Goal: Task Accomplishment & Management: Manage account settings

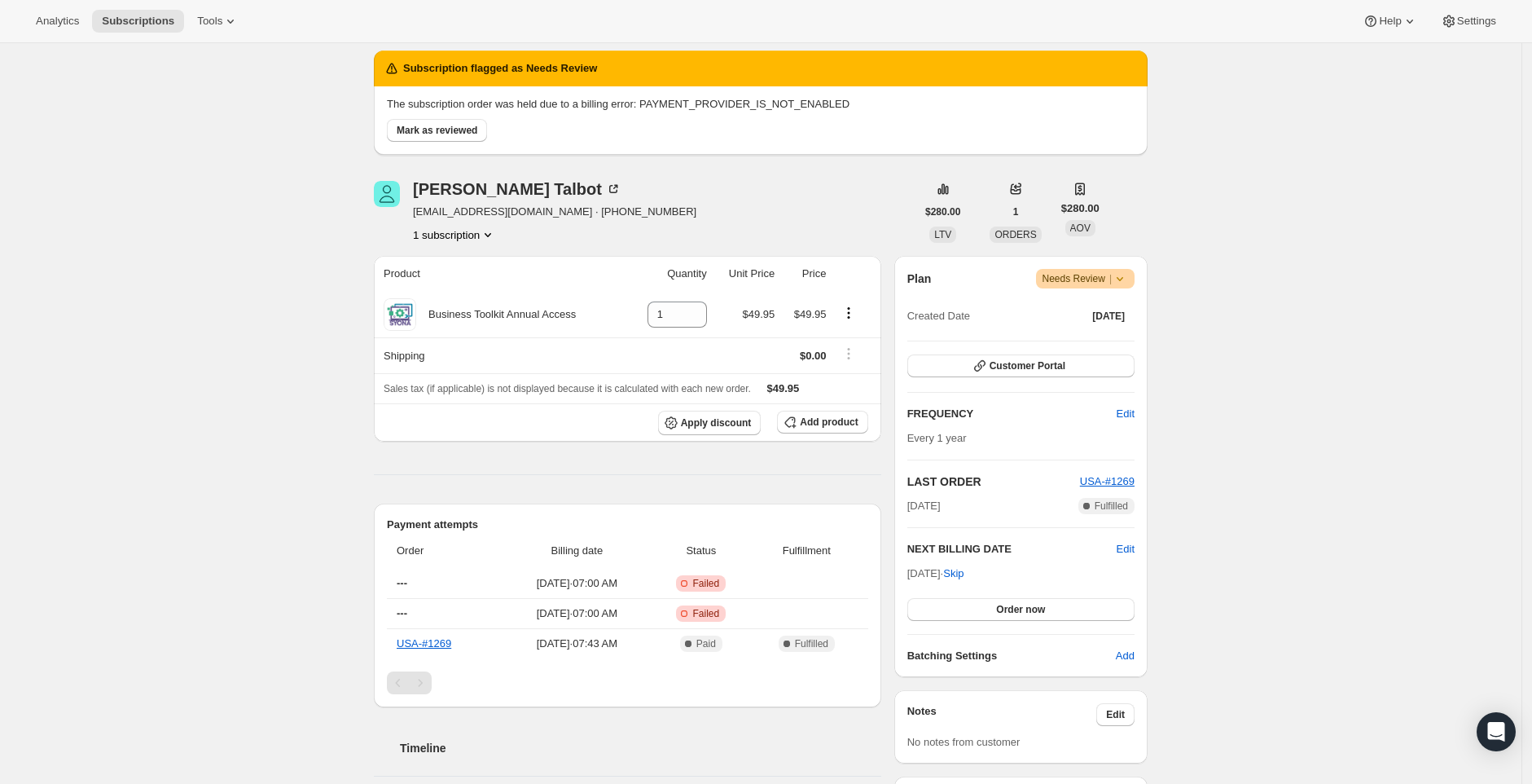
scroll to position [57, 0]
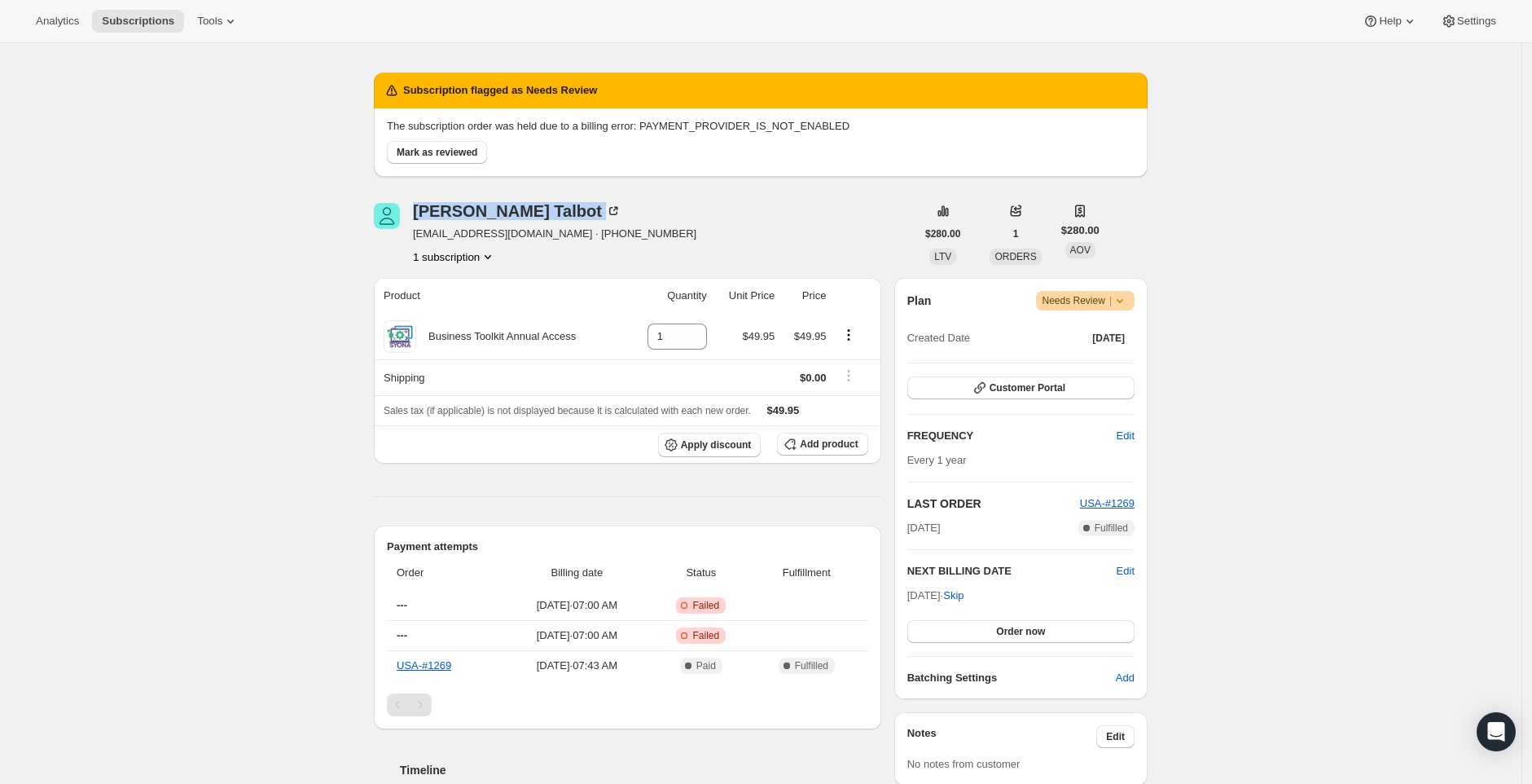
drag, startPoint x: 535, startPoint y: 214, endPoint x: 408, endPoint y: 214, distance: 127.0
click at [408, 214] on div "Candice Talbot fitmamma2012@yahoo.com · +16179381843 1 subscription" at bounding box center [645, 233] width 542 height 62
copy div "Candice Talbot"
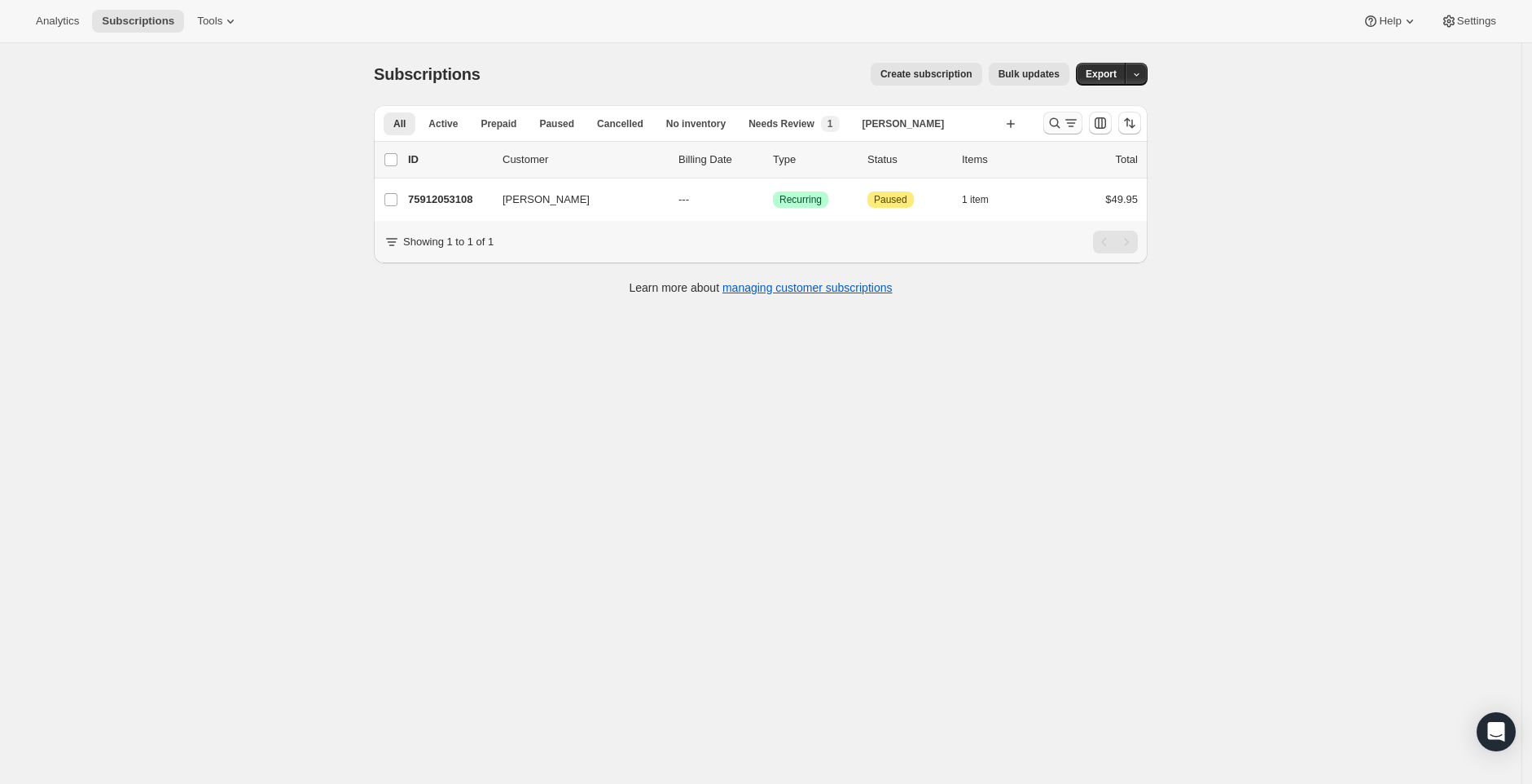
click at [1063, 120] on icon "Search and filter results" at bounding box center [1054, 123] width 16 height 16
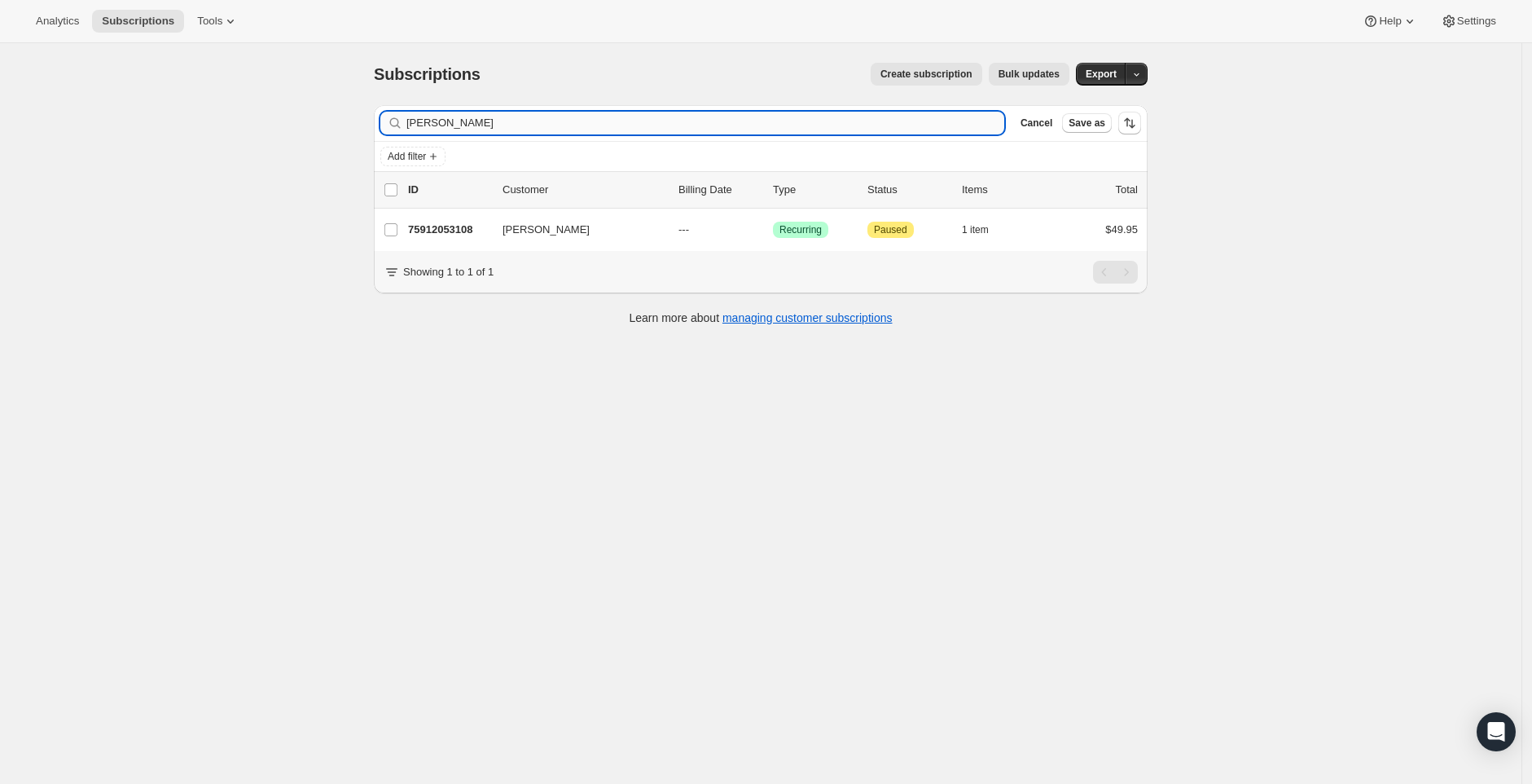
click at [709, 125] on input "[PERSON_NAME]" at bounding box center [705, 123] width 598 height 23
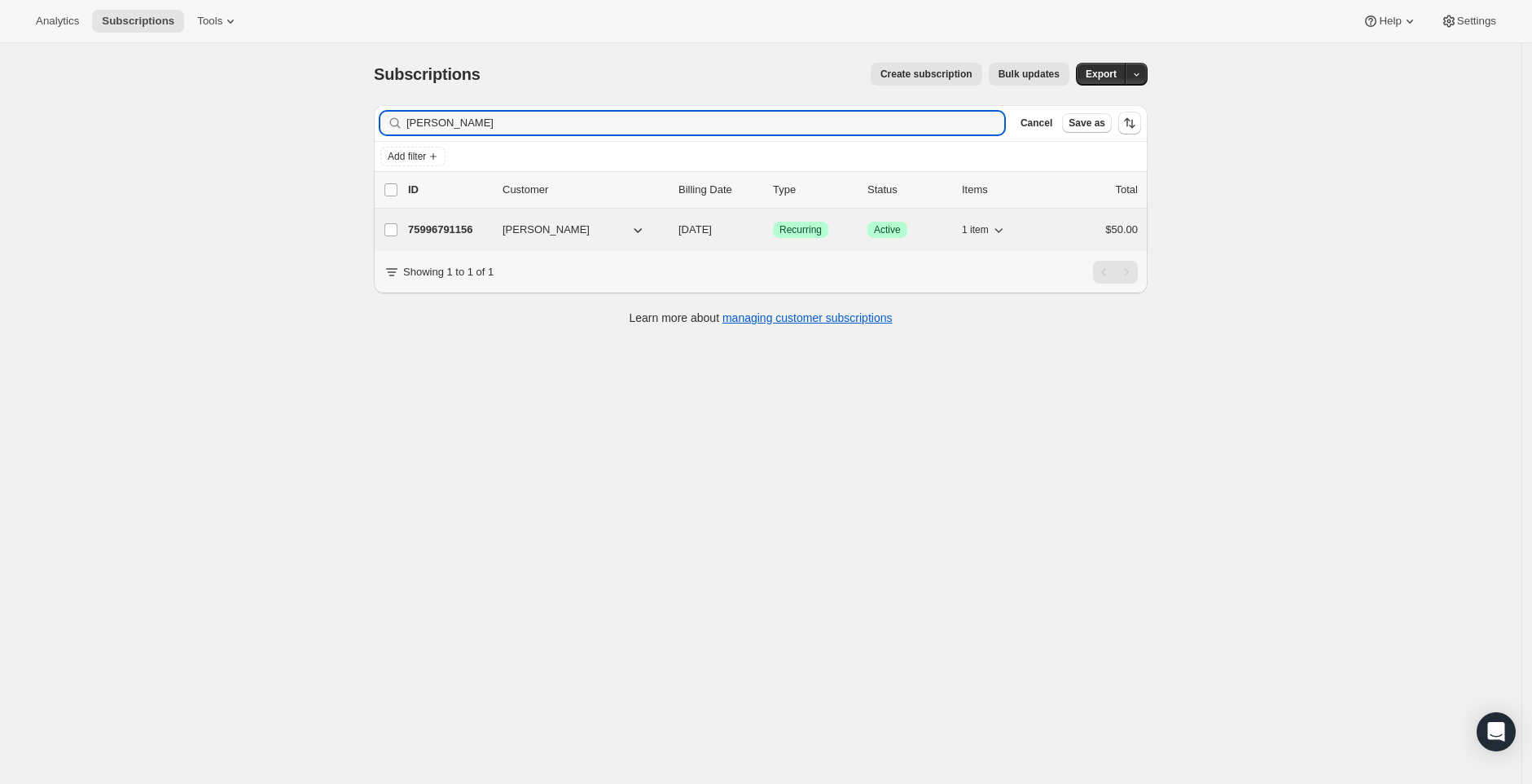
type input "[PERSON_NAME]"
click at [664, 235] on div "[PERSON_NAME]" at bounding box center [584, 229] width 163 height 16
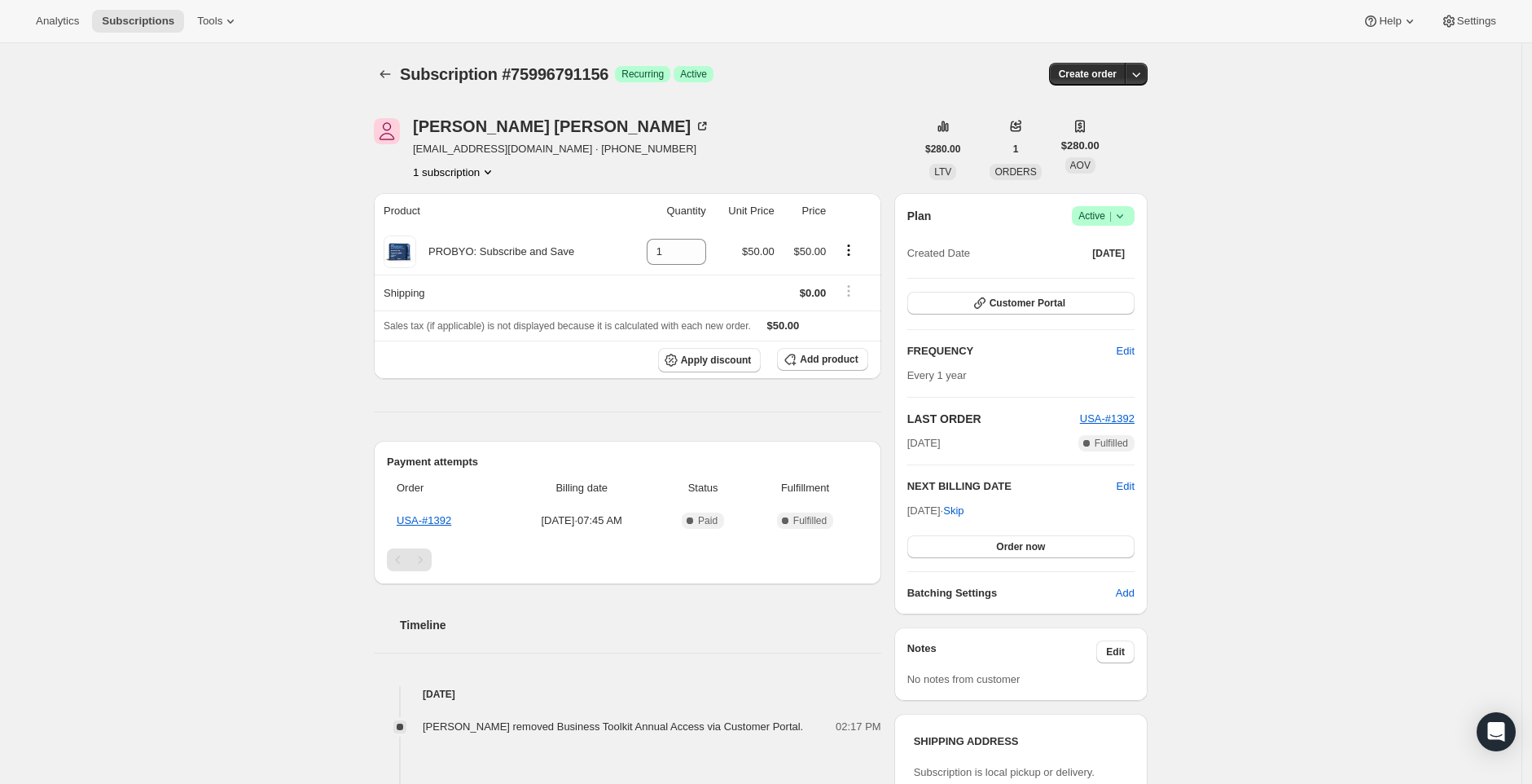
click at [482, 170] on button "1 subscription" at bounding box center [454, 172] width 83 height 16
click at [559, 594] on div "Timeline" at bounding box center [628, 608] width 508 height 49
click at [453, 166] on button "1 subscription" at bounding box center [454, 172] width 83 height 16
click at [323, 244] on div "Subscription #75996791156. This page is ready Subscription #75996791156 Success…" at bounding box center [761, 747] width 1522 height 1409
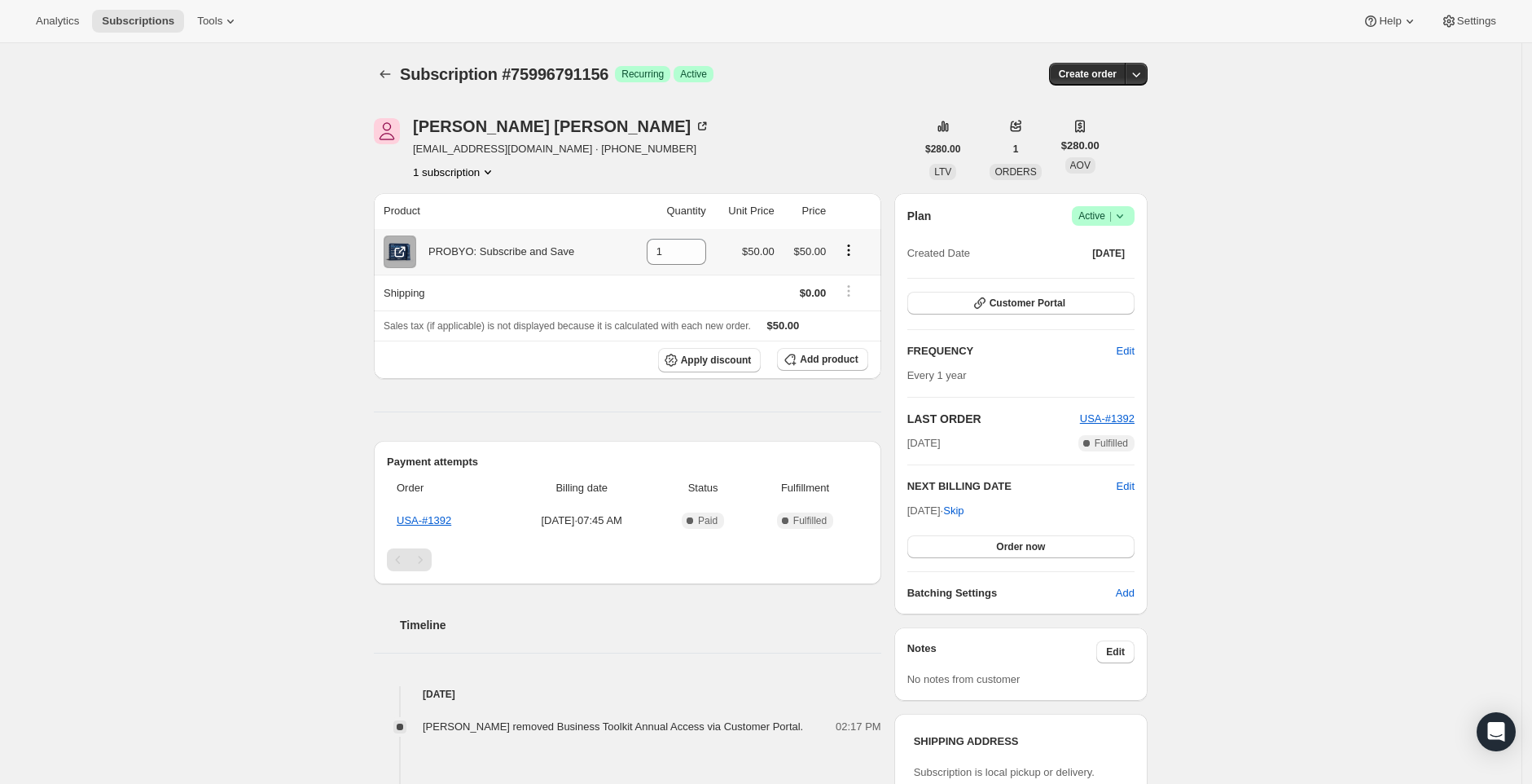
click at [483, 240] on div "PROBYO: Subscribe and Save" at bounding box center [502, 251] width 238 height 33
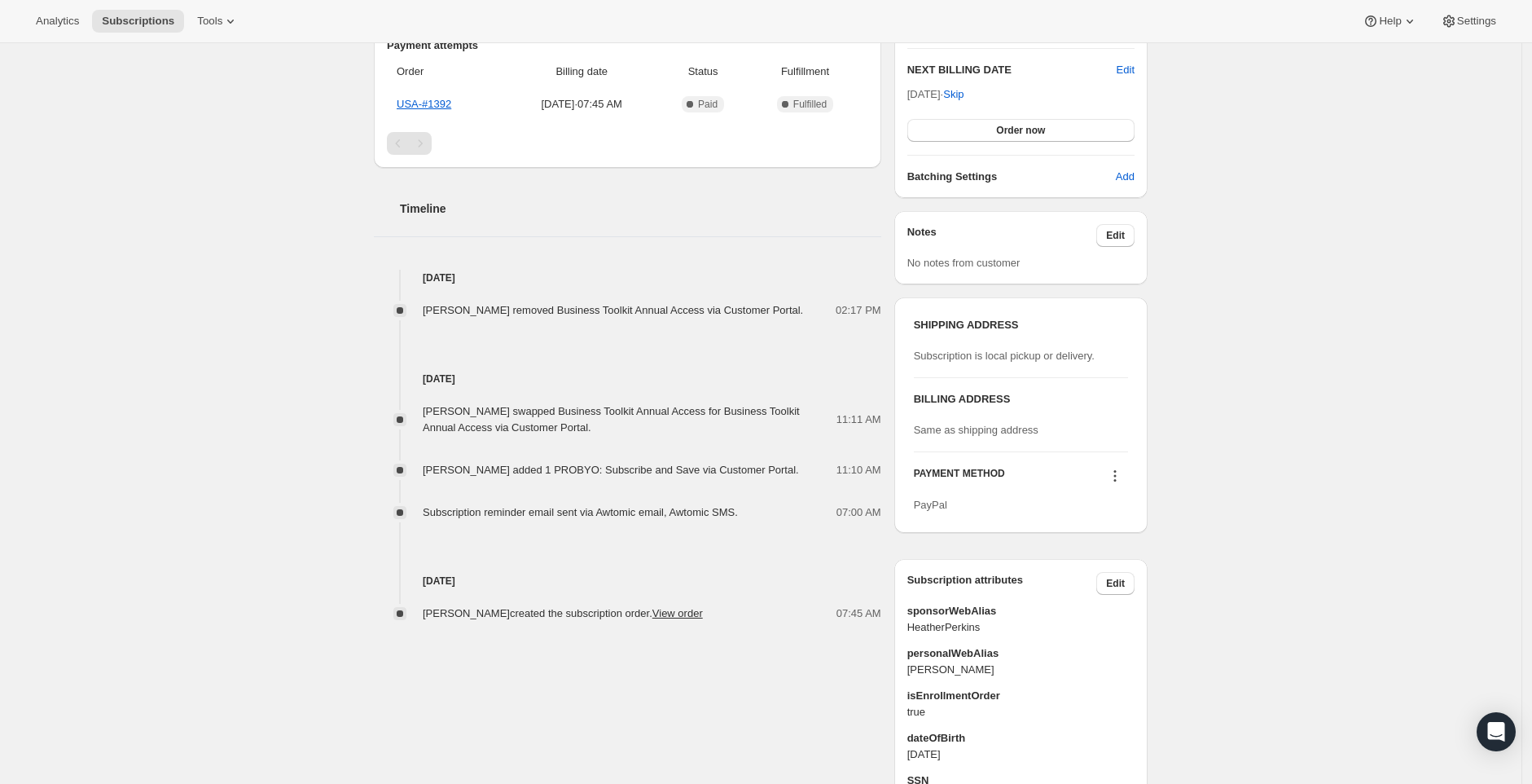
scroll to position [420, 0]
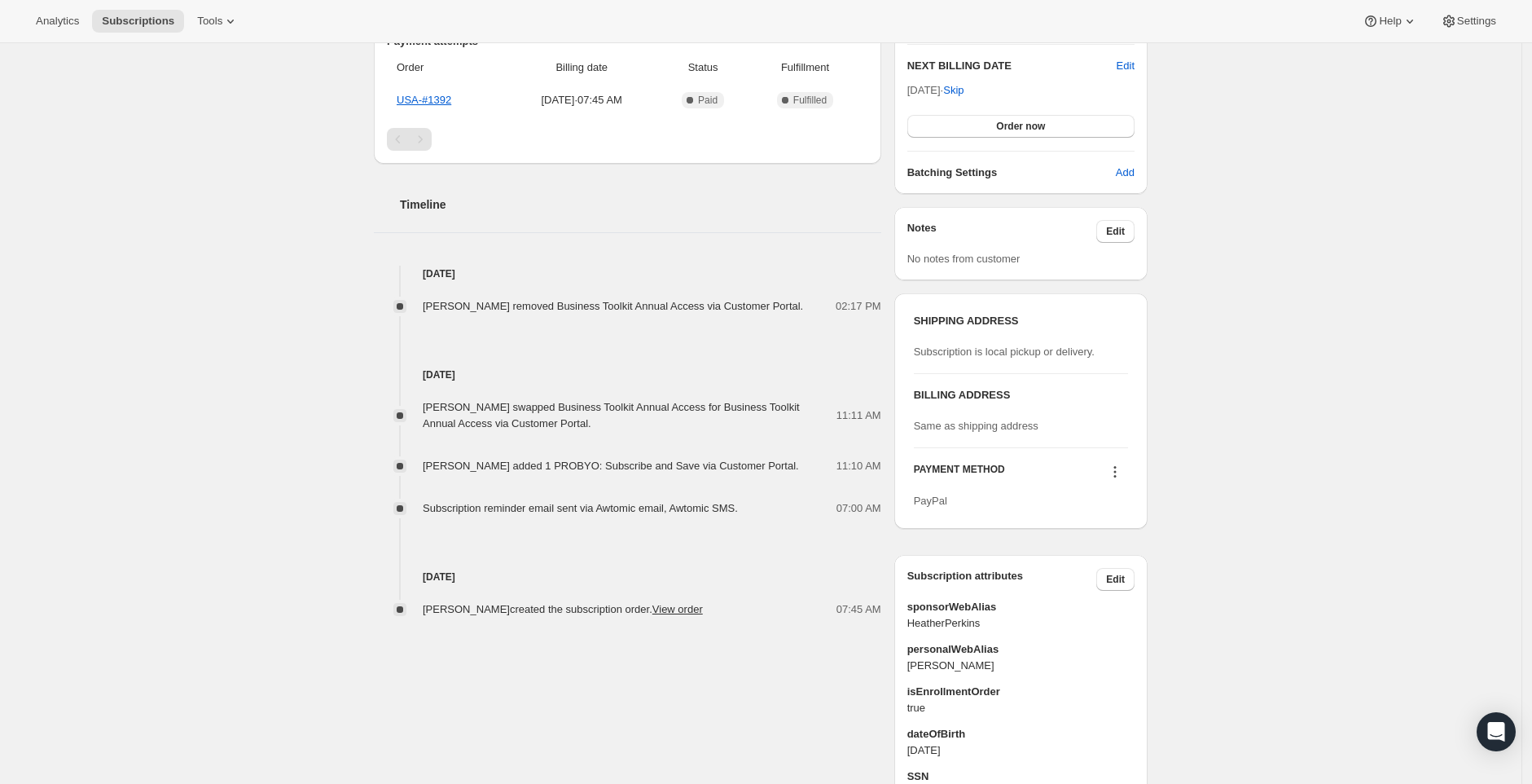
drag, startPoint x: 428, startPoint y: 462, endPoint x: 798, endPoint y: 467, distance: 370.0
click at [798, 467] on div "[PERSON_NAME] added 1 PROBYO: Subscribe and Save via Customer Portal." at bounding box center [616, 466] width 386 height 16
click at [798, 468] on div "[PERSON_NAME] added 1 PROBYO: Subscribe and Save via Customer Portal." at bounding box center [616, 466] width 386 height 16
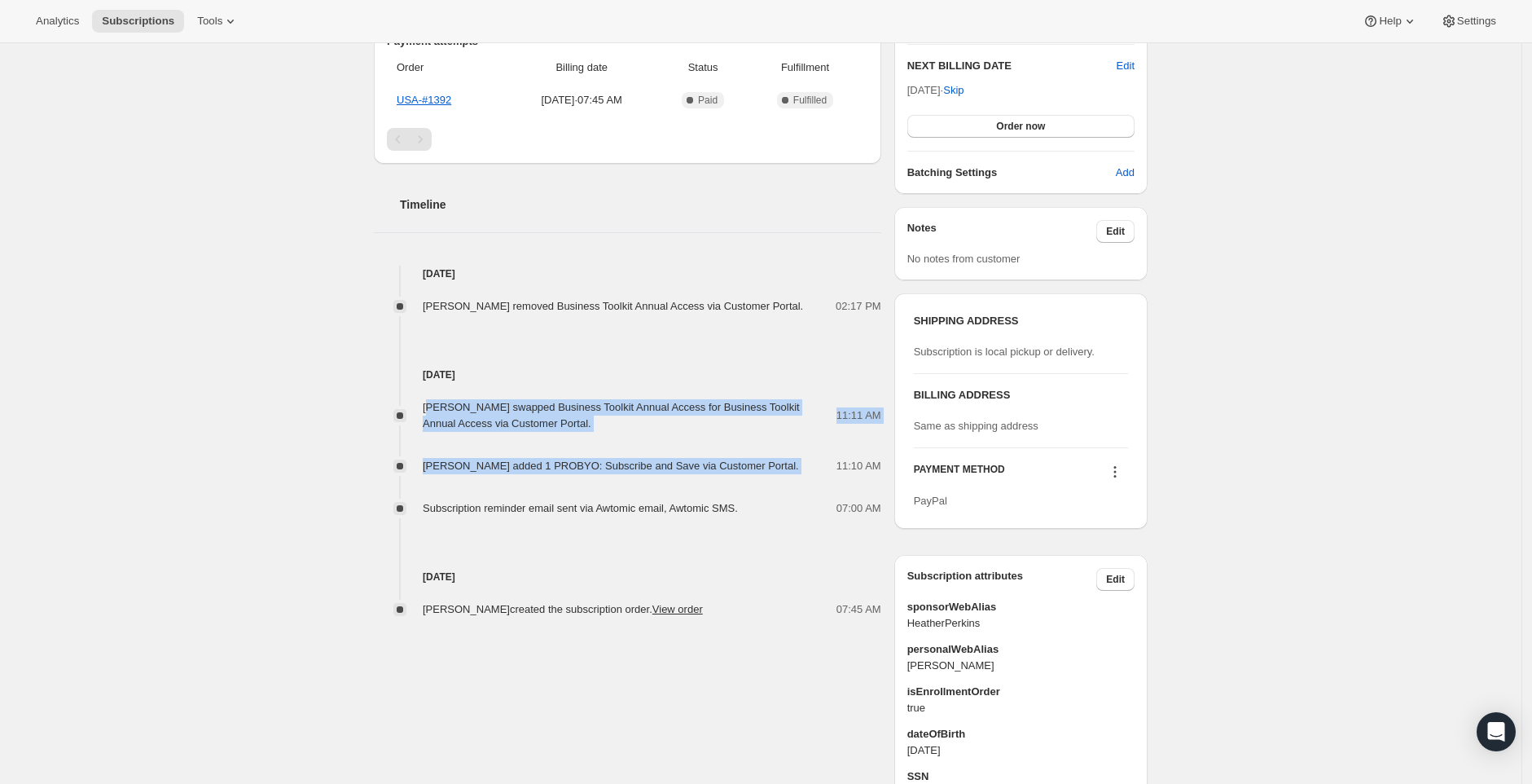
drag, startPoint x: 813, startPoint y: 468, endPoint x: 431, endPoint y: 399, distance: 388.2
click at [431, 399] on div "[PERSON_NAME] swapped Business Toolkit Annual Access for Business Toolkit Annua…" at bounding box center [628, 449] width 508 height 134
click at [642, 438] on div "[PERSON_NAME] swapped Business Toolkit Annual Access for Business Toolkit Annua…" at bounding box center [628, 449] width 508 height 134
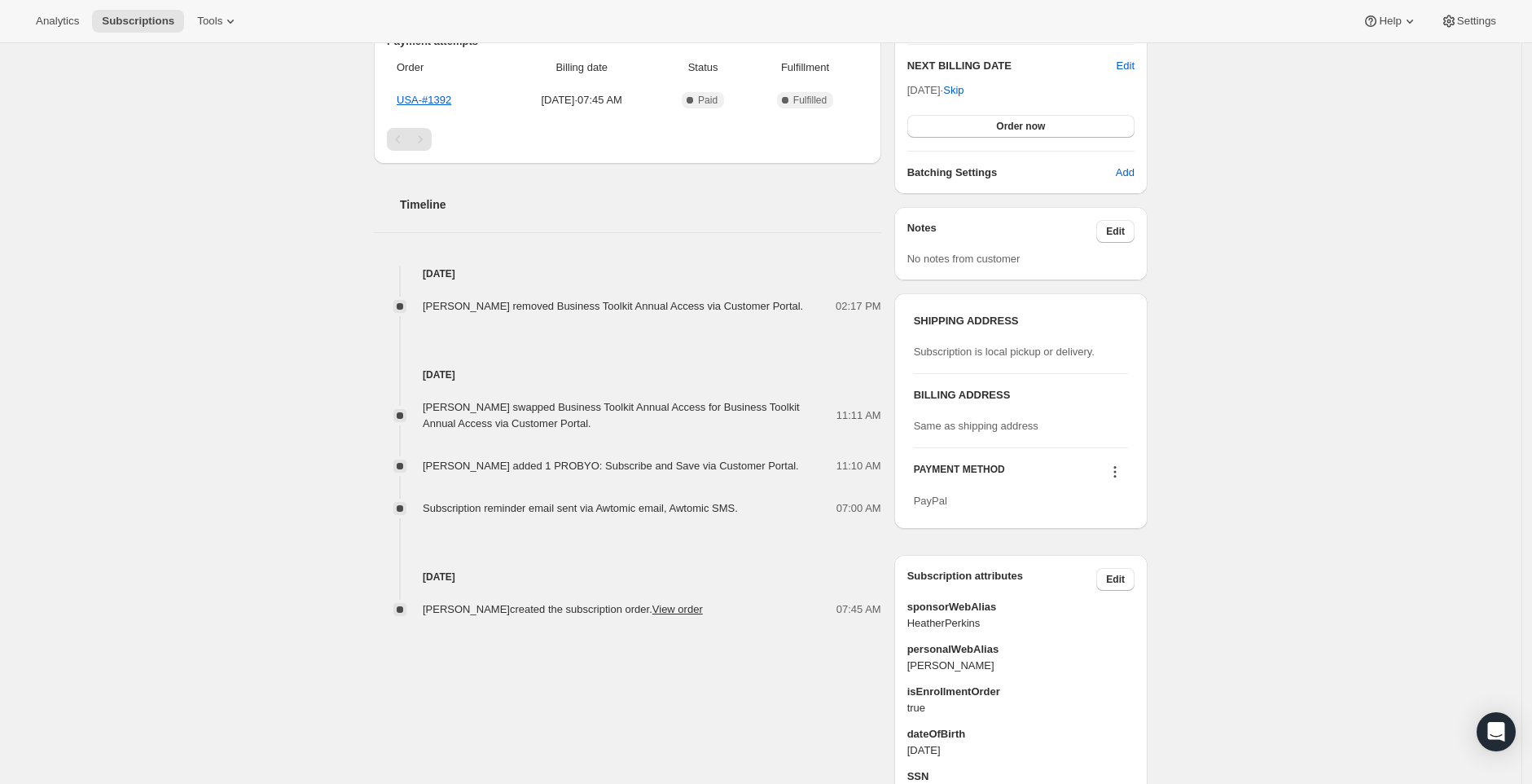
drag, startPoint x: 616, startPoint y: 425, endPoint x: 546, endPoint y: 407, distance: 72.3
click at [546, 407] on div "[PERSON_NAME] swapped Business Toolkit Annual Access for Business Toolkit Annua…" at bounding box center [630, 415] width 413 height 33
click at [507, 500] on div "Subscription reminder email sent via Awtomic email, Awtomic SMS." at bounding box center [585, 508] width 325 height 16
click at [514, 672] on div "[PERSON_NAME] [EMAIL_ADDRESS][DOMAIN_NAME] · [PHONE_NUMBER] 1 subscription $280…" at bounding box center [754, 327] width 787 height 1312
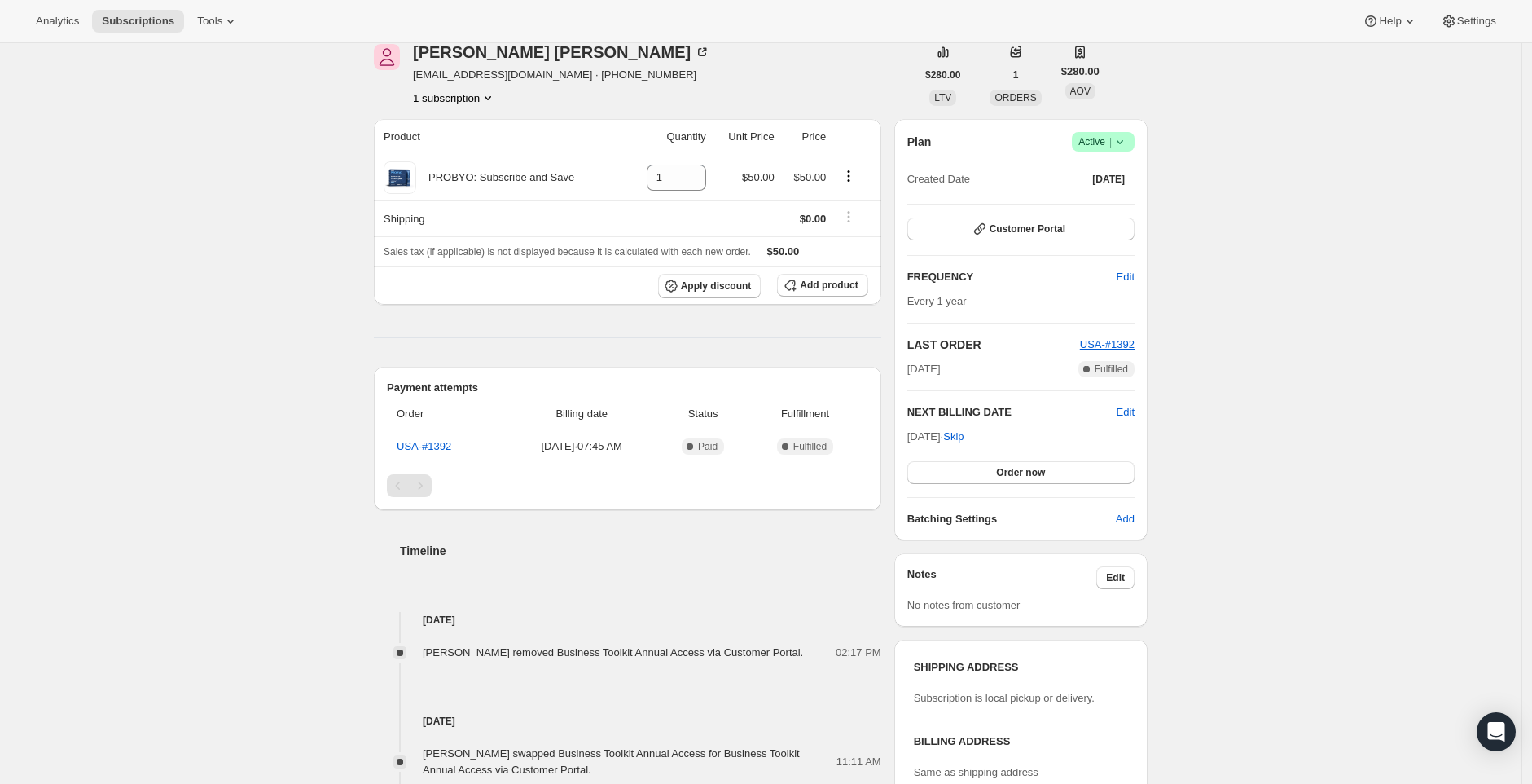
scroll to position [0, 0]
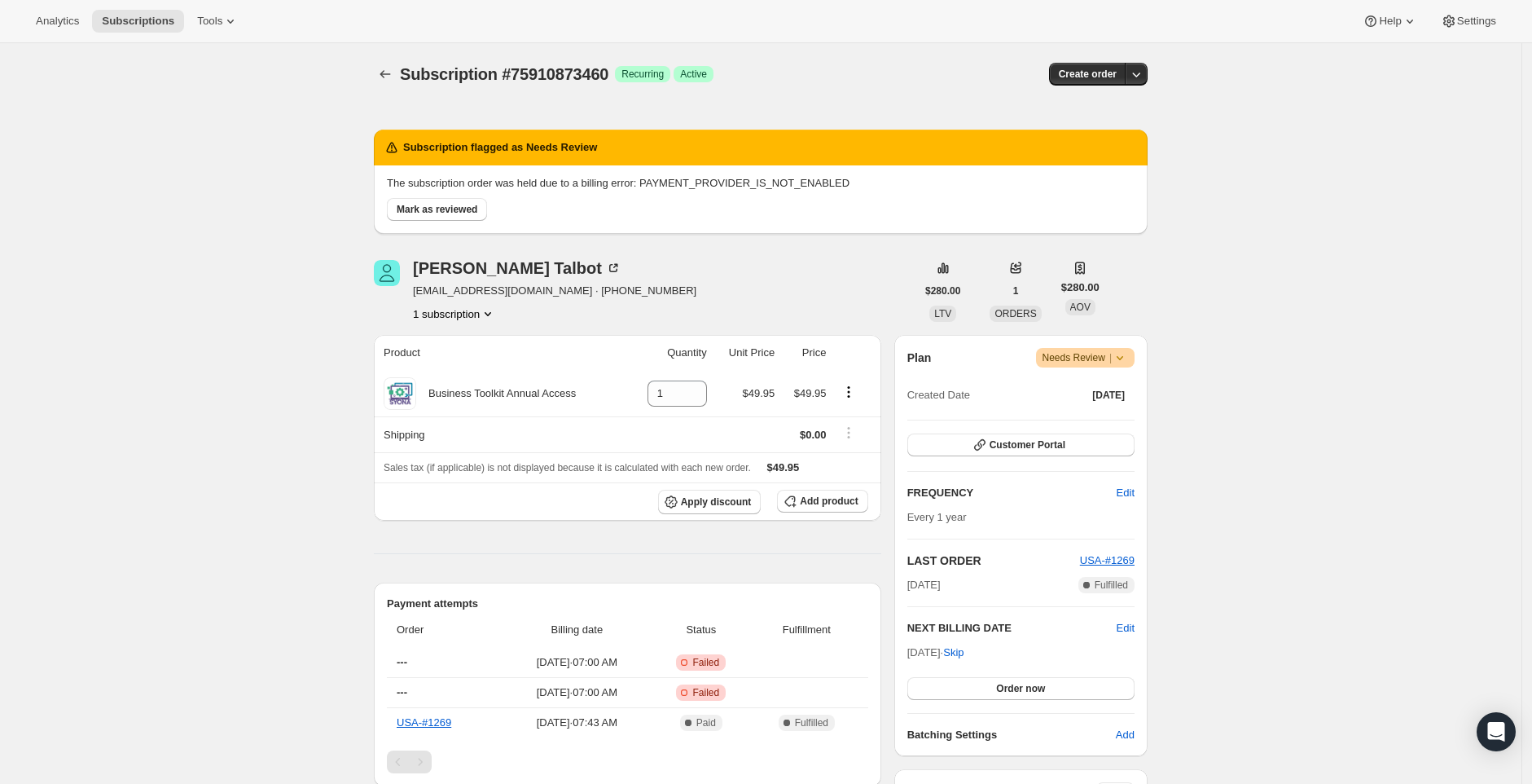
scroll to position [57, 0]
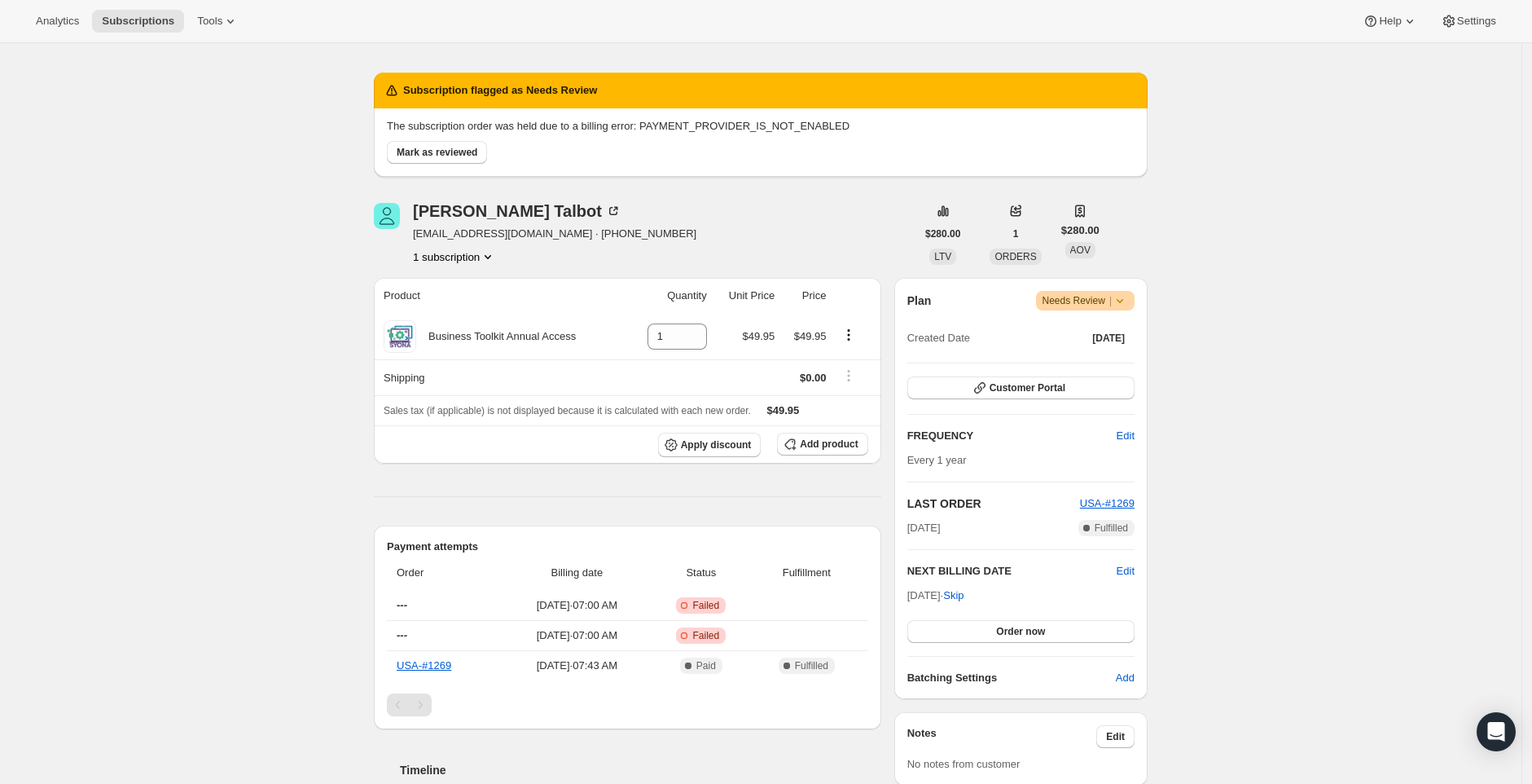
click at [757, 0] on div "Analytics Subscriptions Tools Help Settings" at bounding box center [766, 21] width 1532 height 43
